Goal: Navigation & Orientation: Find specific page/section

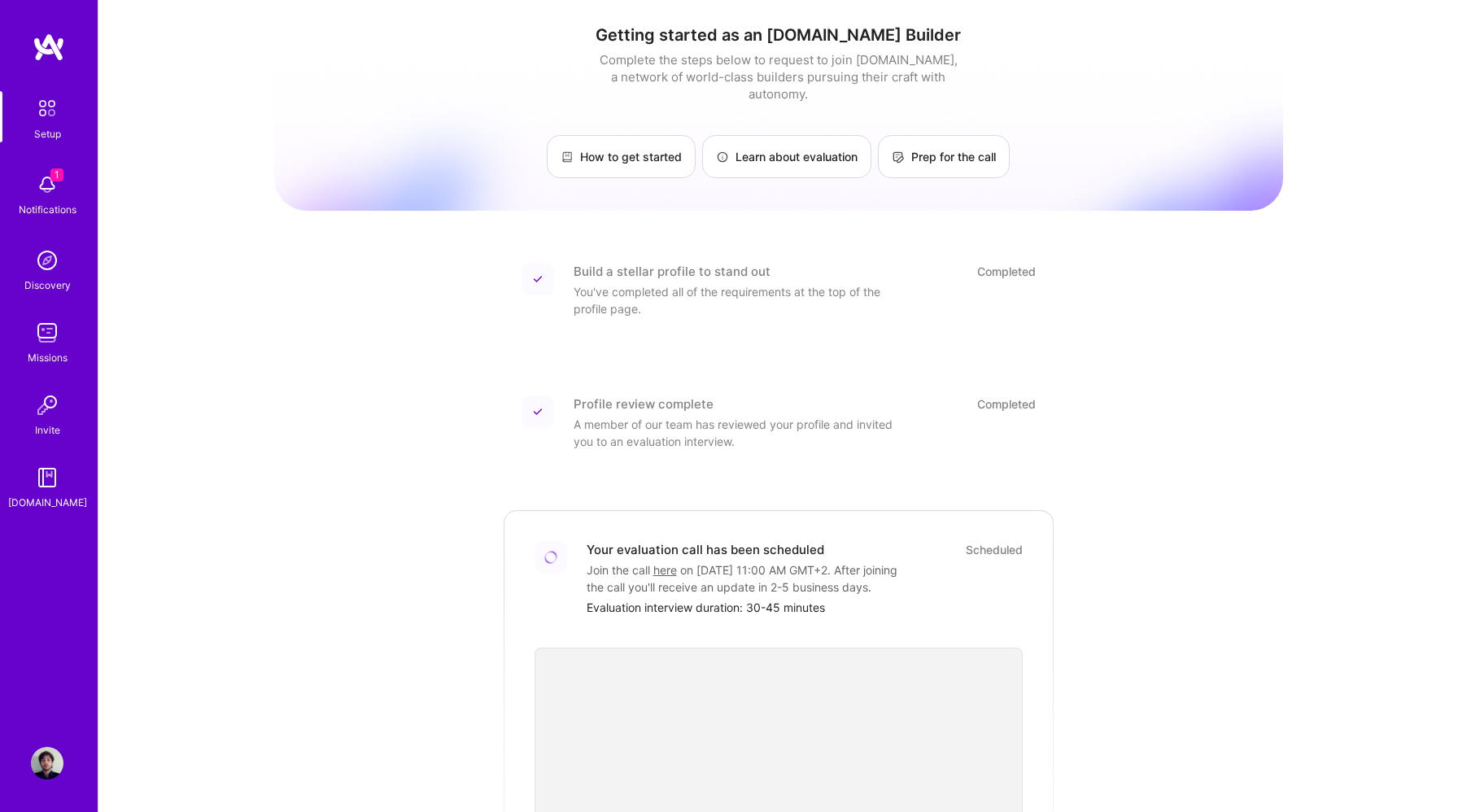
scroll to position [8, 0]
click at [36, 36] on img at bounding box center [49, 48] width 33 height 29
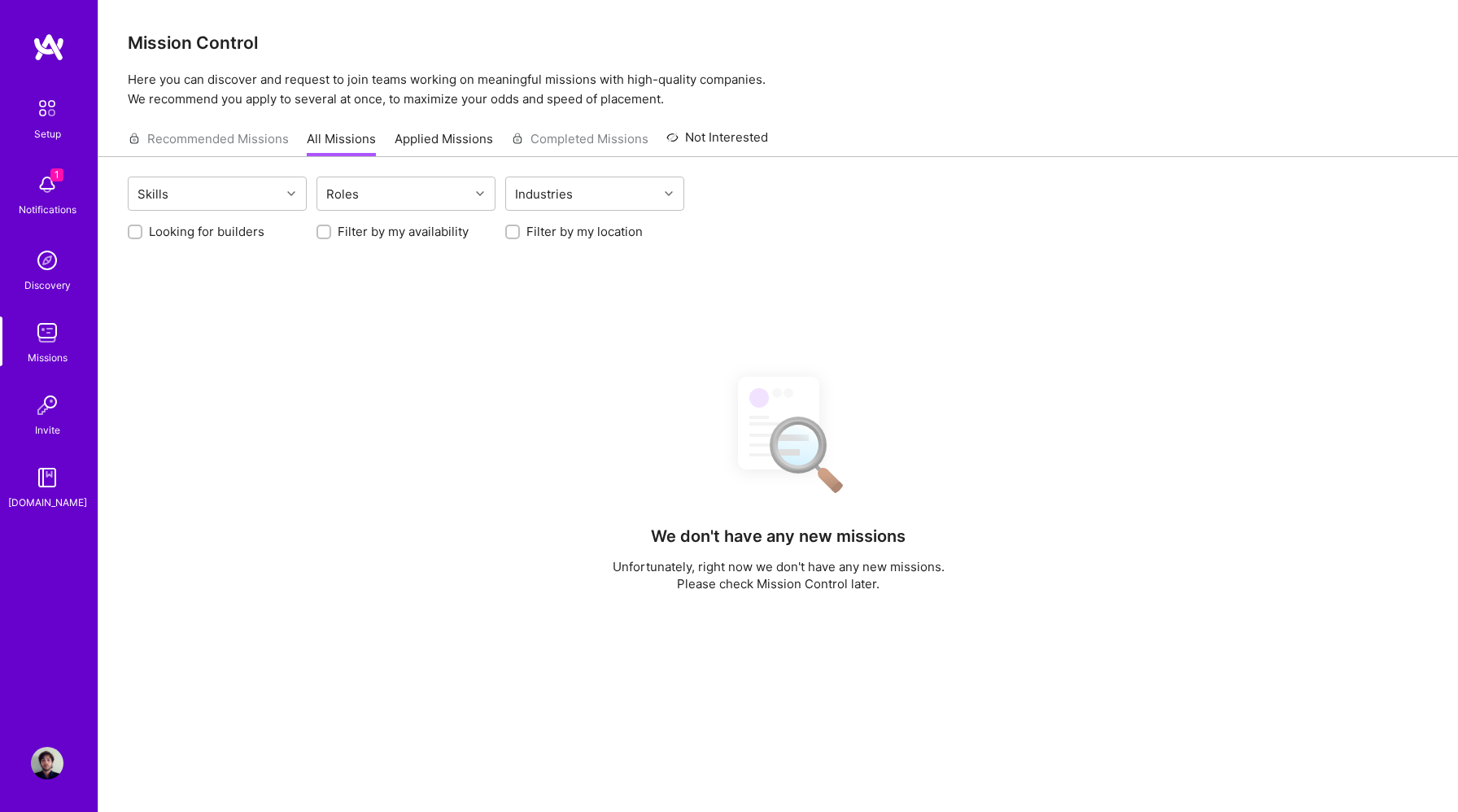
click at [50, 44] on img at bounding box center [49, 48] width 33 height 29
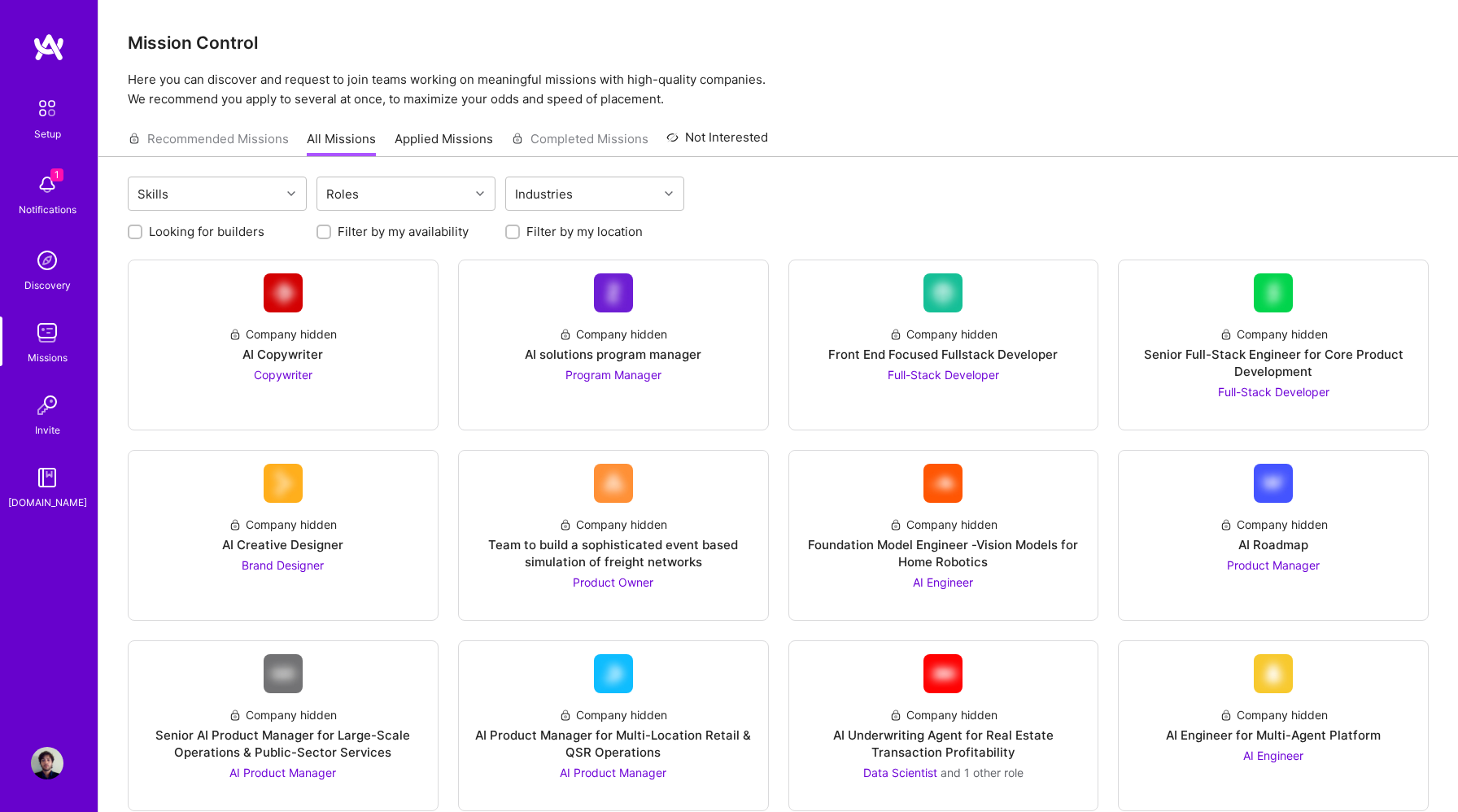
click at [38, 192] on img at bounding box center [48, 185] width 33 height 33
click at [60, 471] on img at bounding box center [48, 477] width 33 height 33
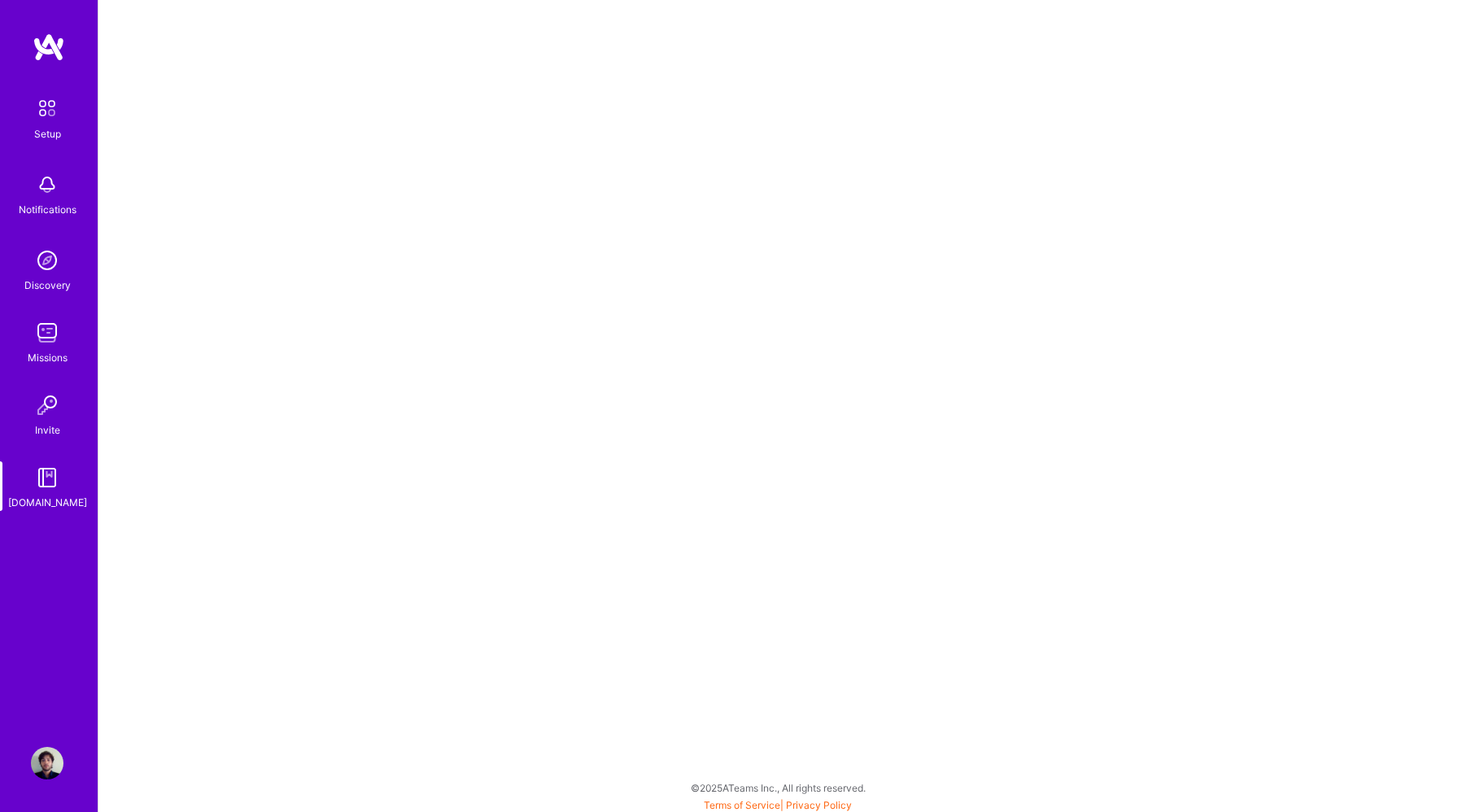
click at [53, 46] on img at bounding box center [49, 48] width 33 height 29
